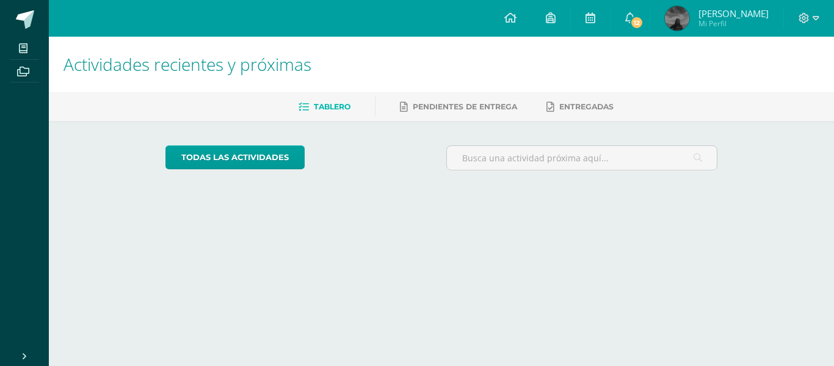
click at [737, 17] on span "[PERSON_NAME]" at bounding box center [734, 13] width 70 height 12
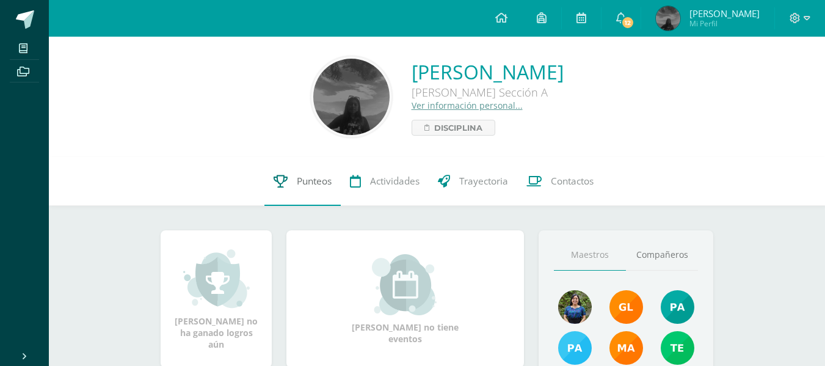
click at [292, 182] on link "Punteos" at bounding box center [303, 181] width 76 height 49
